Goal: Task Accomplishment & Management: Manage account settings

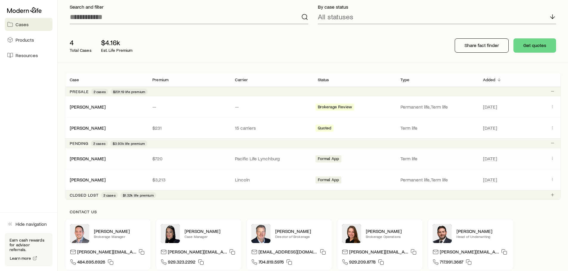
scroll to position [41, 0]
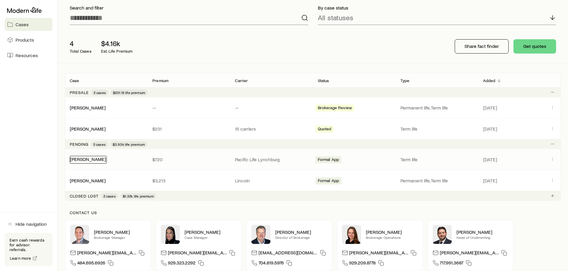
click at [77, 161] on link "[PERSON_NAME]" at bounding box center [88, 159] width 36 height 6
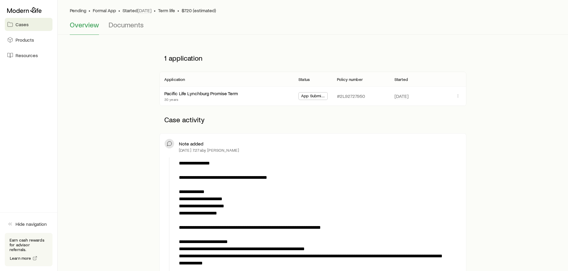
scroll to position [30, 0]
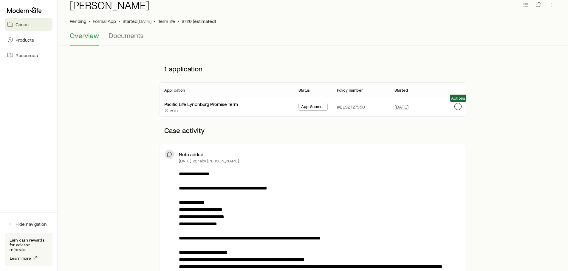
click at [458, 108] on icon "button" at bounding box center [457, 106] width 5 height 5
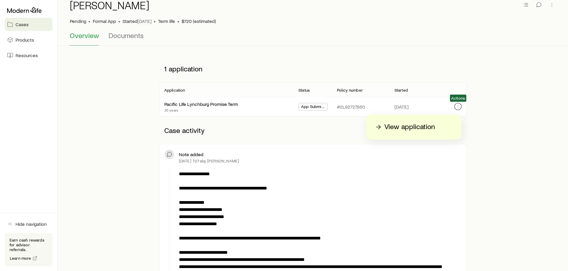
click at [458, 108] on icon "button" at bounding box center [457, 106] width 5 height 5
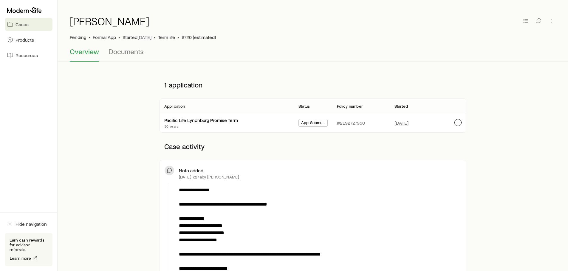
scroll to position [0, 0]
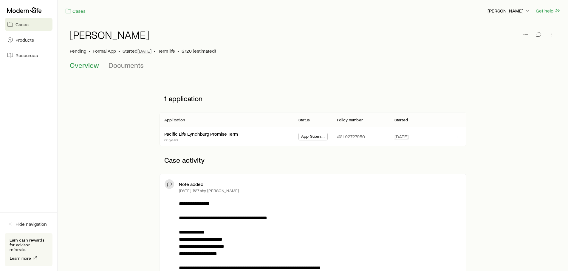
click at [143, 69] on div "Overview Documents" at bounding box center [313, 68] width 486 height 14
click at [135, 69] on span "Documents" at bounding box center [125, 65] width 35 height 8
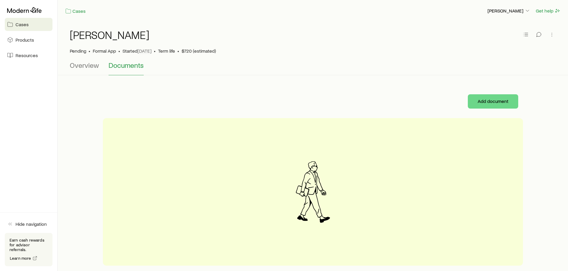
click at [24, 27] on span "Cases" at bounding box center [21, 24] width 13 height 6
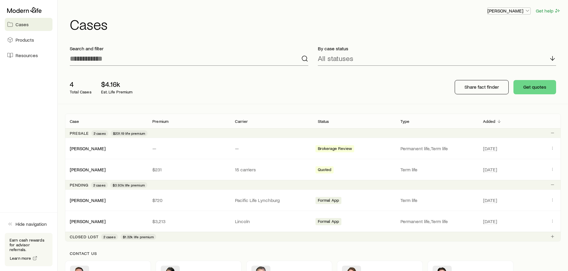
click at [528, 11] on icon "button" at bounding box center [527, 11] width 6 height 6
click at [291, 25] on h1 "Cases" at bounding box center [315, 24] width 491 height 14
click at [19, 42] on span "Products" at bounding box center [24, 40] width 18 height 6
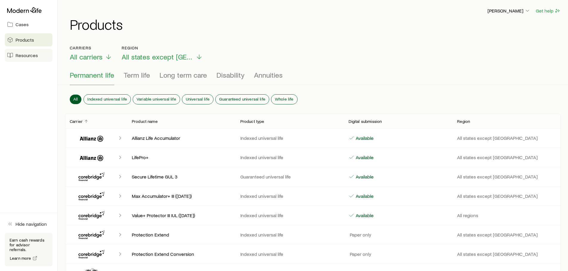
click at [19, 56] on span "Resources" at bounding box center [26, 55] width 22 height 6
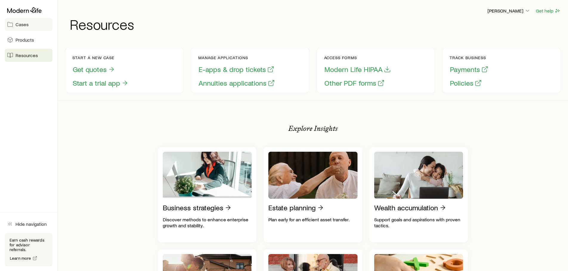
click at [21, 24] on span "Cases" at bounding box center [21, 24] width 13 height 6
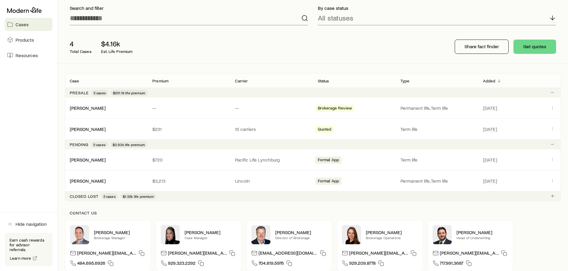
scroll to position [41, 0]
click at [551, 129] on icon "Client cases" at bounding box center [552, 128] width 5 height 5
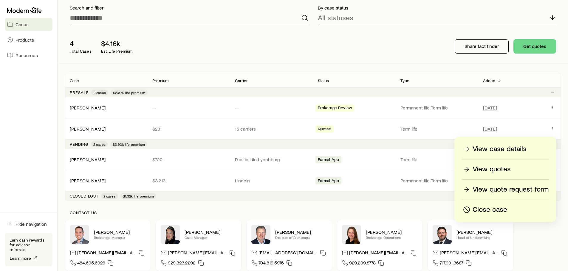
click at [491, 210] on p "Close case" at bounding box center [489, 210] width 35 height 10
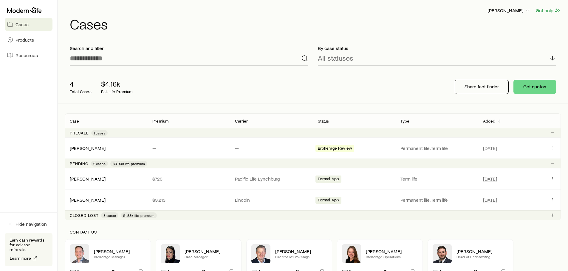
scroll to position [0, 0]
click at [17, 54] on span "Resources" at bounding box center [26, 55] width 22 height 6
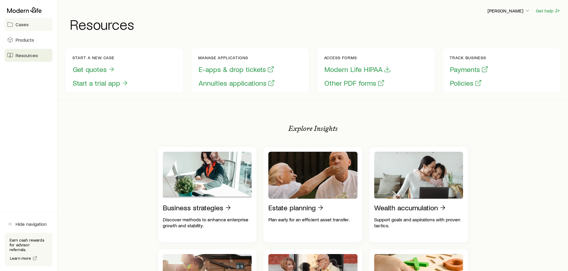
click at [17, 27] on span "Cases" at bounding box center [21, 24] width 13 height 6
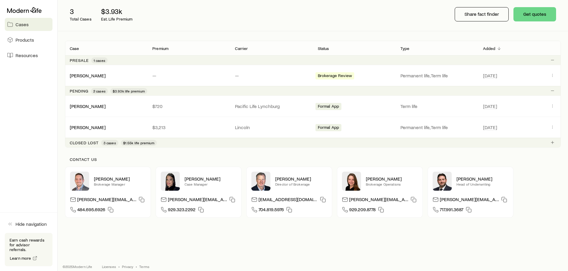
scroll to position [79, 0]
